Goal: Answer question/provide support: Share knowledge or assist other users

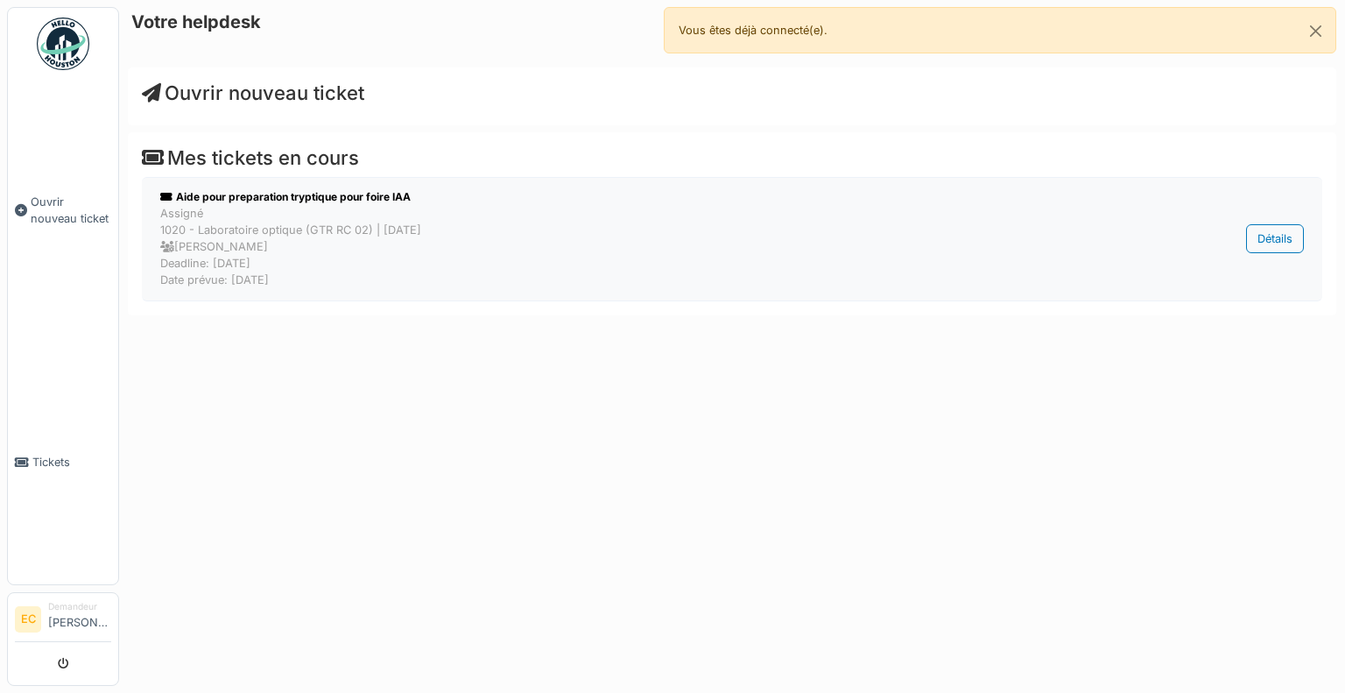
click at [319, 220] on div "Assigné 1020 - Laboratoire optique (GTR RC 02) | Il y a 14 jour(s) Philippe Dec…" at bounding box center [641, 247] width 962 height 84
drag, startPoint x: 529, startPoint y: 249, endPoint x: 406, endPoint y: 443, distance: 230.3
click at [406, 443] on div "Votre helpdesk Ouvrir nouveau ticket Mes tickets en cours Aide pour preparation…" at bounding box center [732, 346] width 1226 height 693
click at [369, 222] on div "Assigné 1020 - Laboratoire optique (GTR RC 02) | Il y a 14 jour(s) Philippe Dec…" at bounding box center [641, 247] width 962 height 84
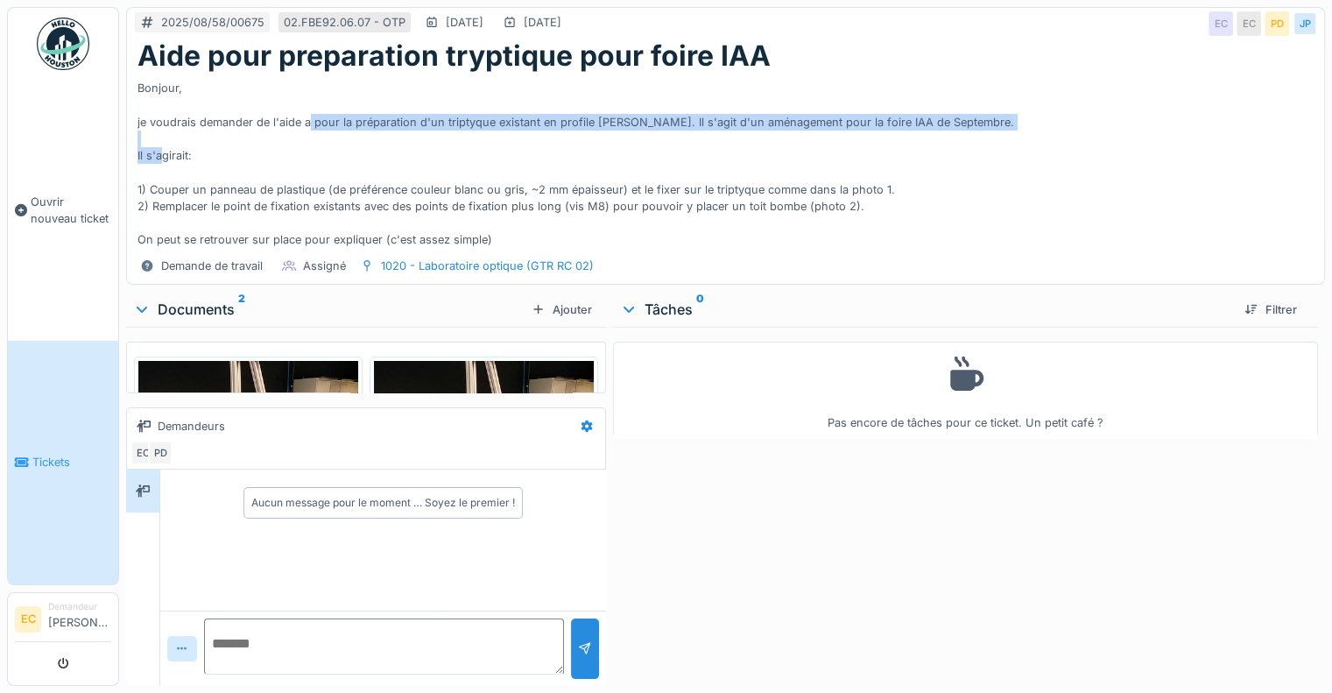
drag, startPoint x: 309, startPoint y: 123, endPoint x: 583, endPoint y: 174, distance: 279.0
click at [583, 174] on div "Bonjour, je voudrais demander de l'aide a pour la préparation d'un triptyque ex…" at bounding box center [726, 160] width 1176 height 175
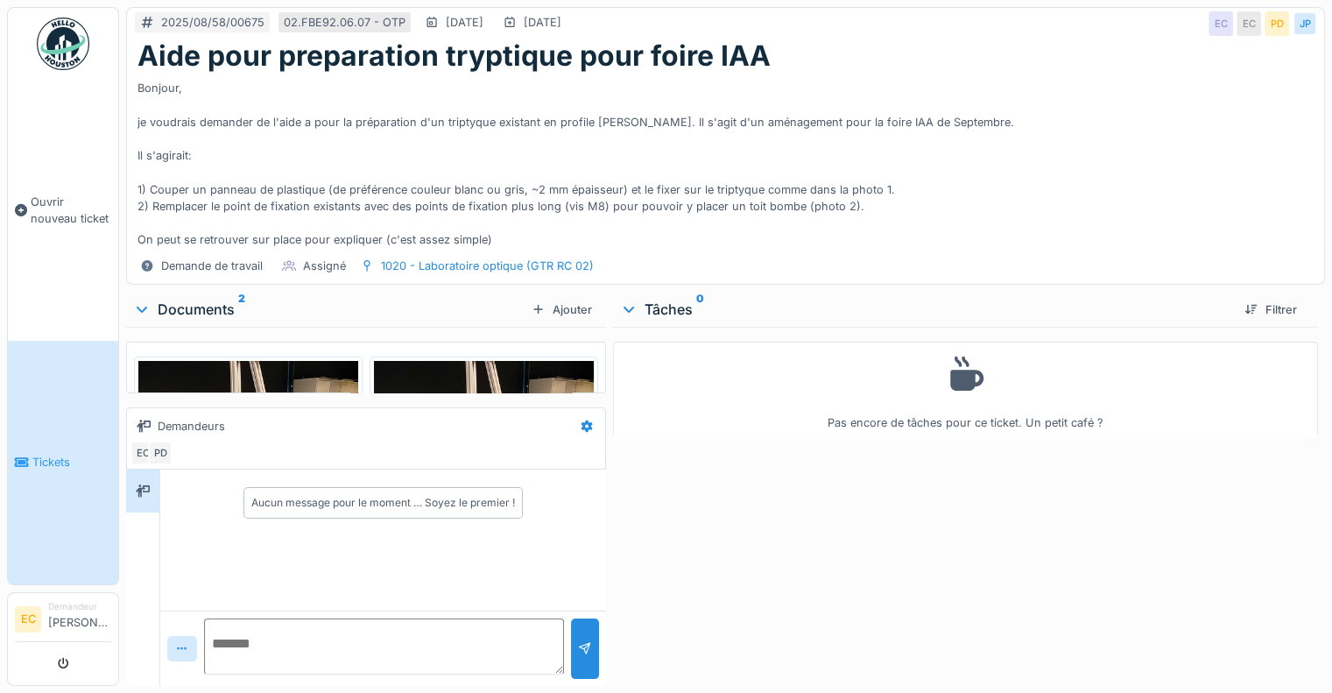
scroll to position [13, 0]
click at [307, 633] on textarea at bounding box center [384, 646] width 360 height 56
click at [191, 636] on div at bounding box center [182, 648] width 30 height 25
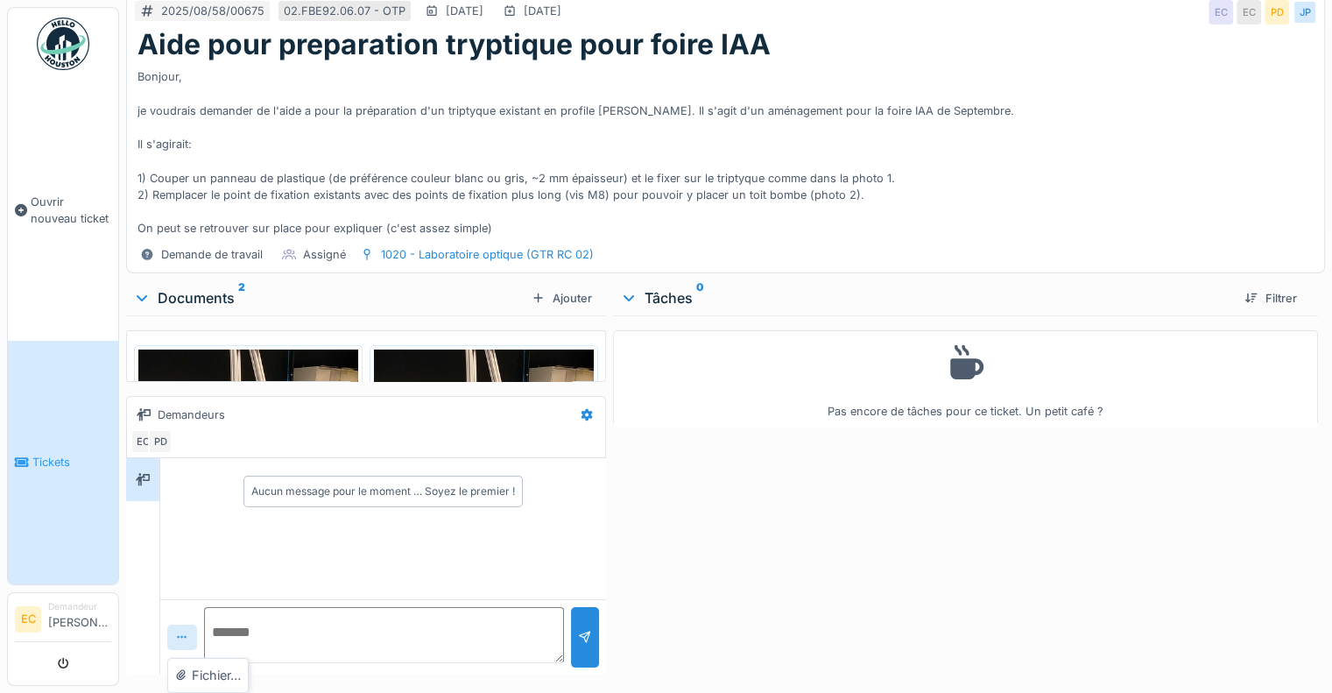
click at [191, 631] on div at bounding box center [182, 636] width 30 height 25
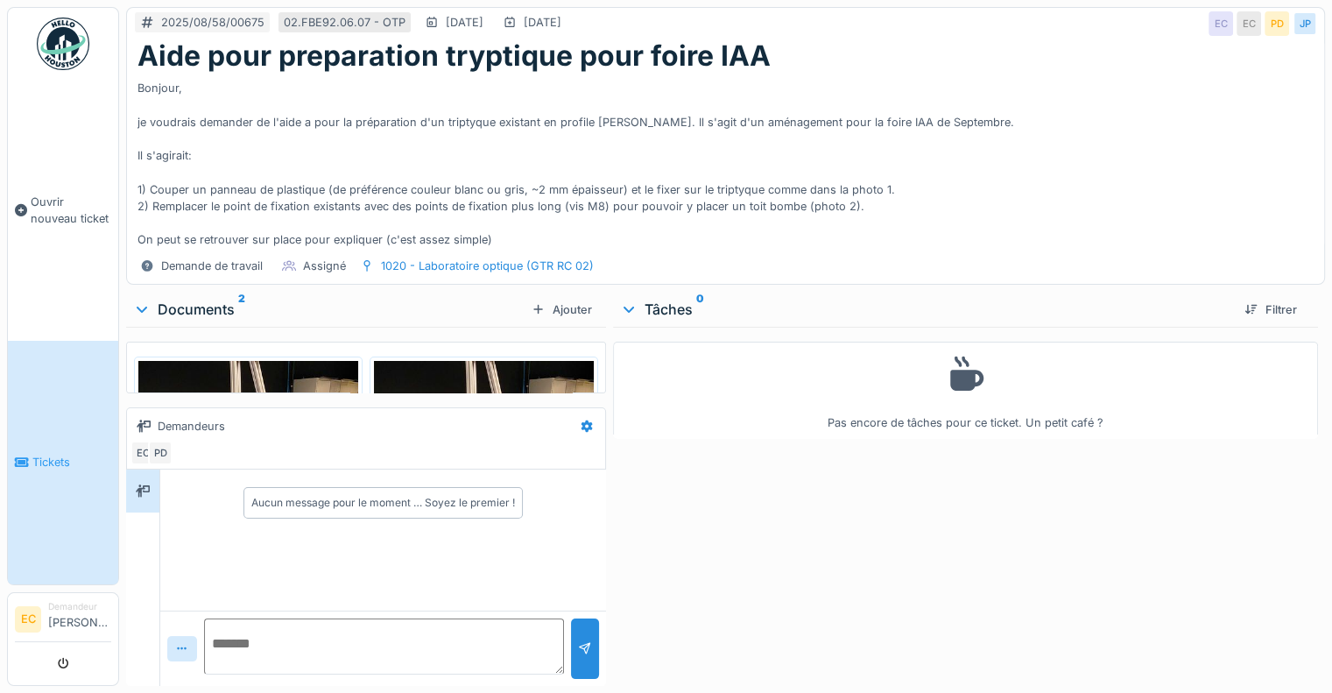
click at [300, 626] on textarea at bounding box center [384, 646] width 360 height 56
click at [301, 367] on img at bounding box center [248, 507] width 220 height 293
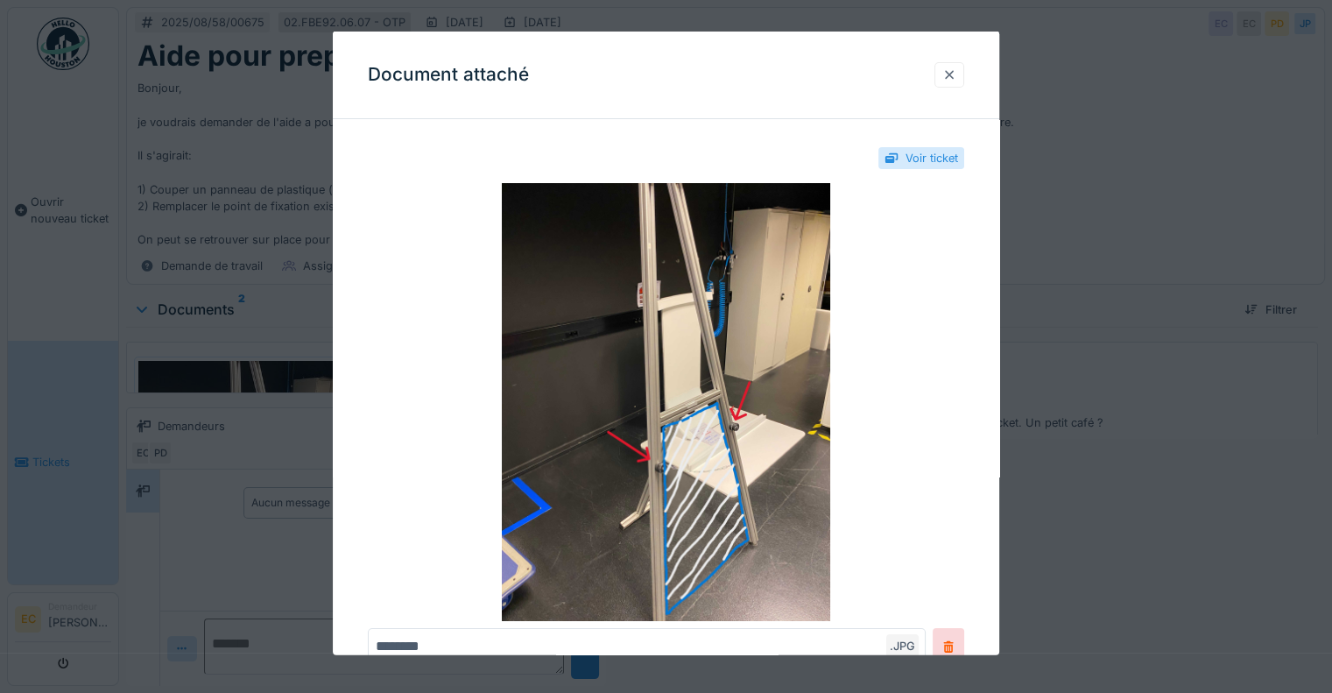
click at [956, 79] on div at bounding box center [949, 75] width 14 height 17
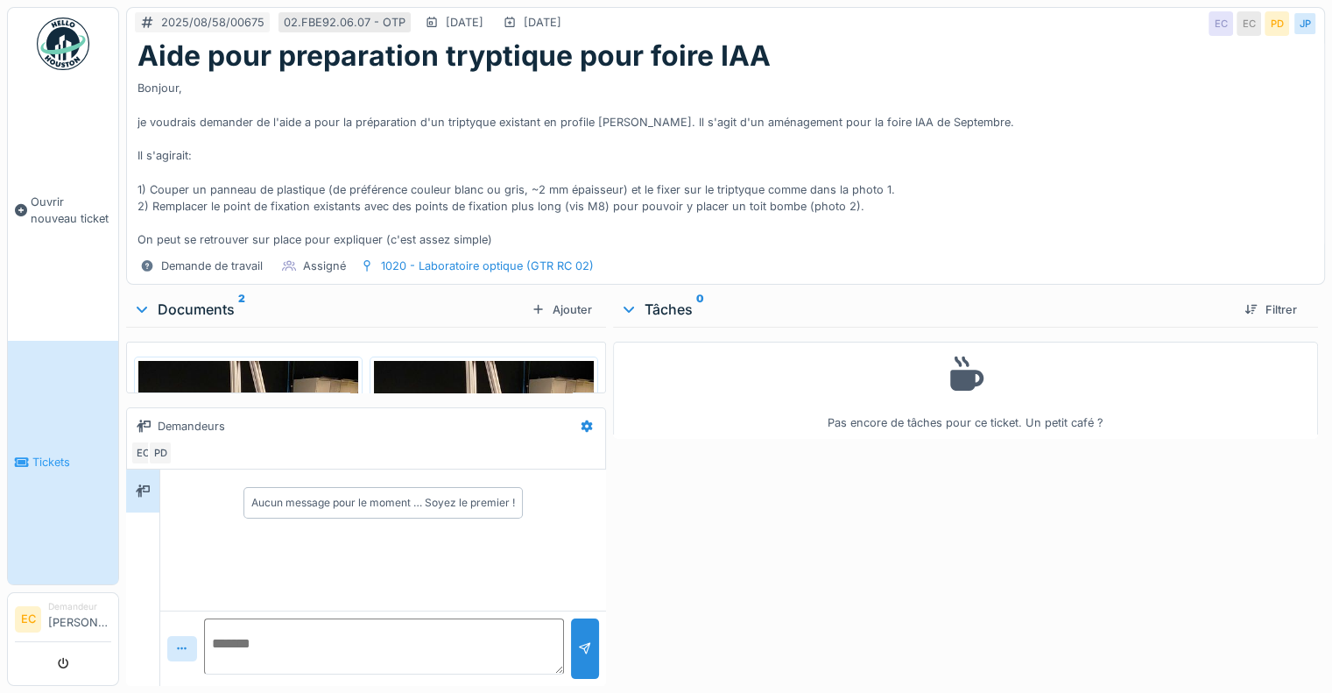
click at [455, 361] on img at bounding box center [484, 507] width 220 height 293
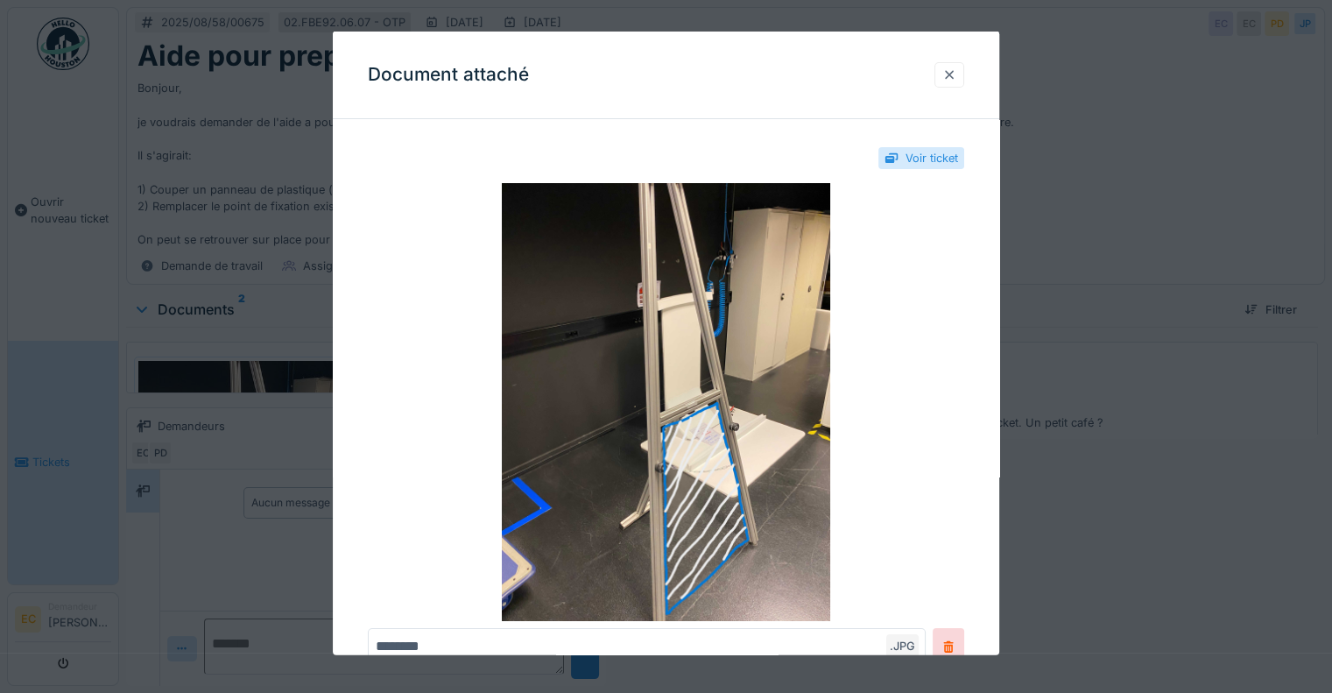
click at [946, 78] on div at bounding box center [950, 74] width 30 height 25
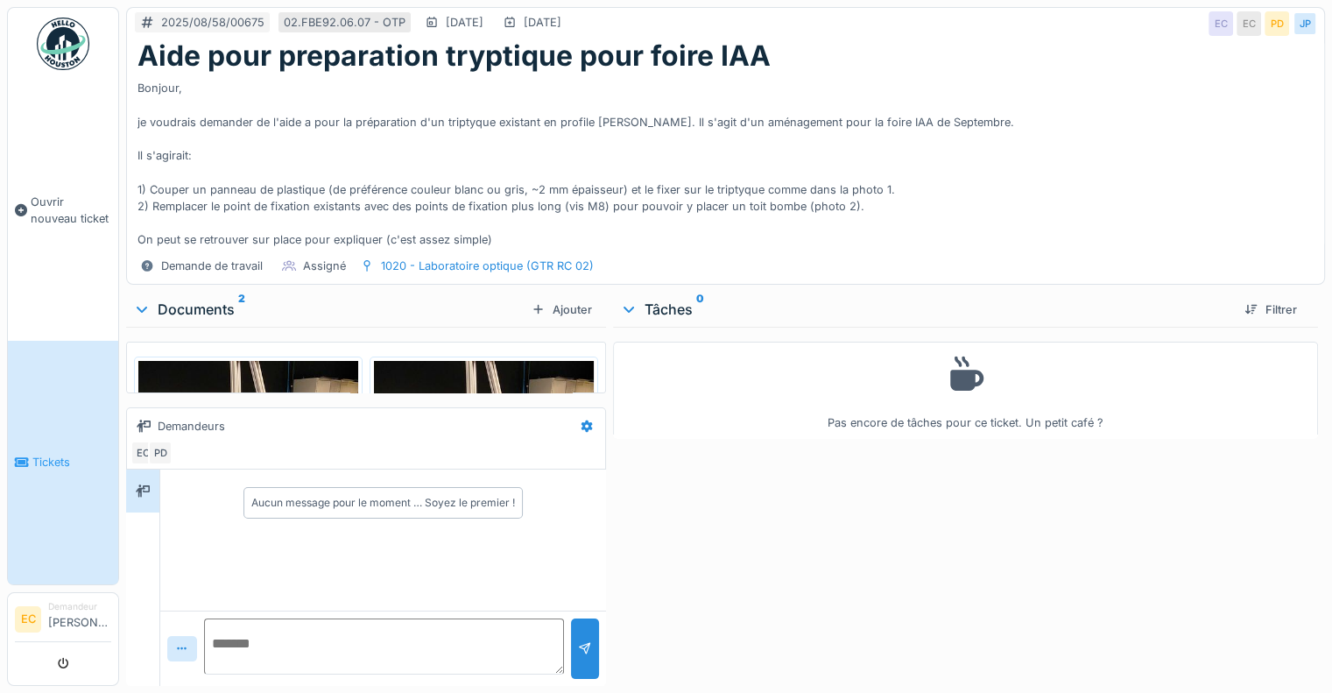
click at [384, 627] on textarea at bounding box center [384, 646] width 360 height 56
